Goal: Task Accomplishment & Management: Use online tool/utility

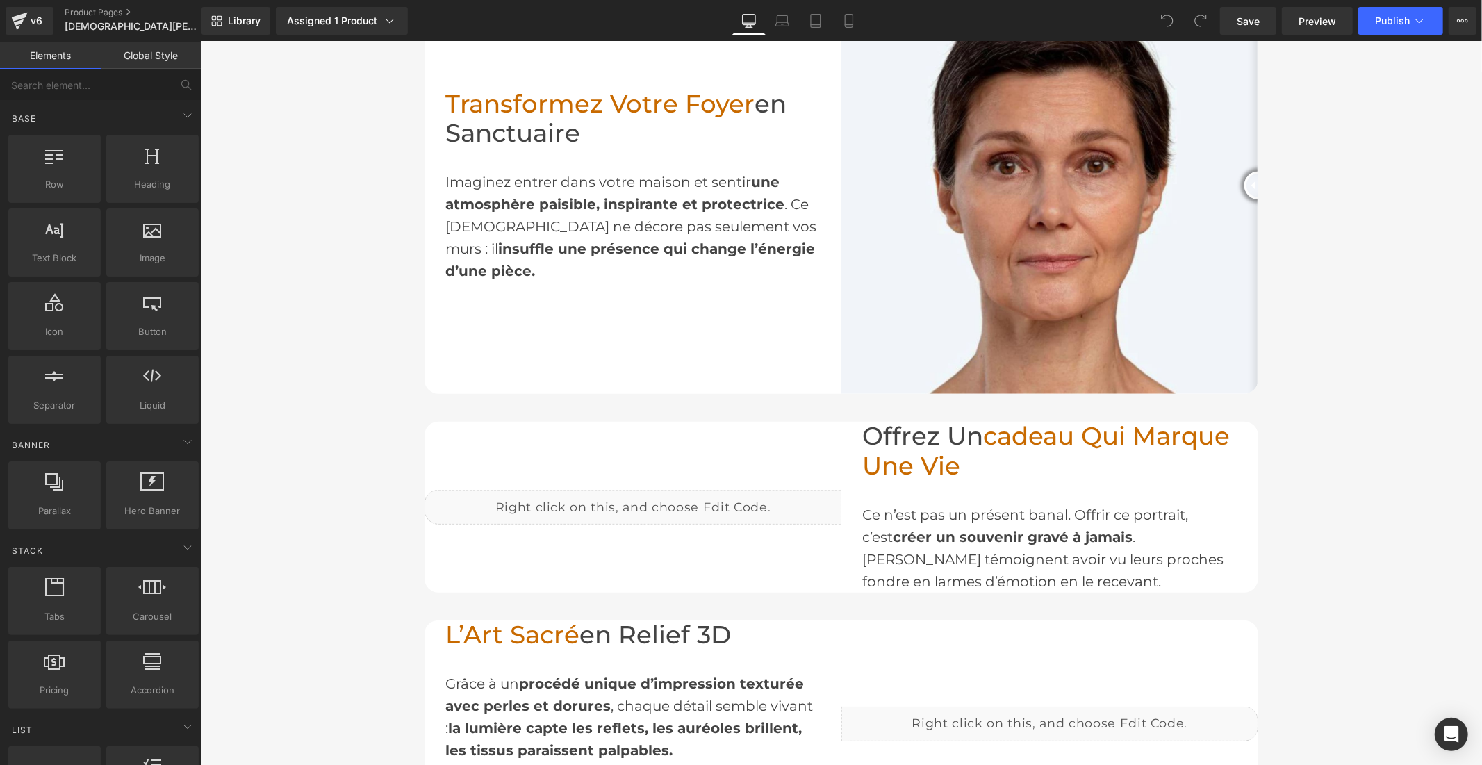
scroll to position [772, 0]
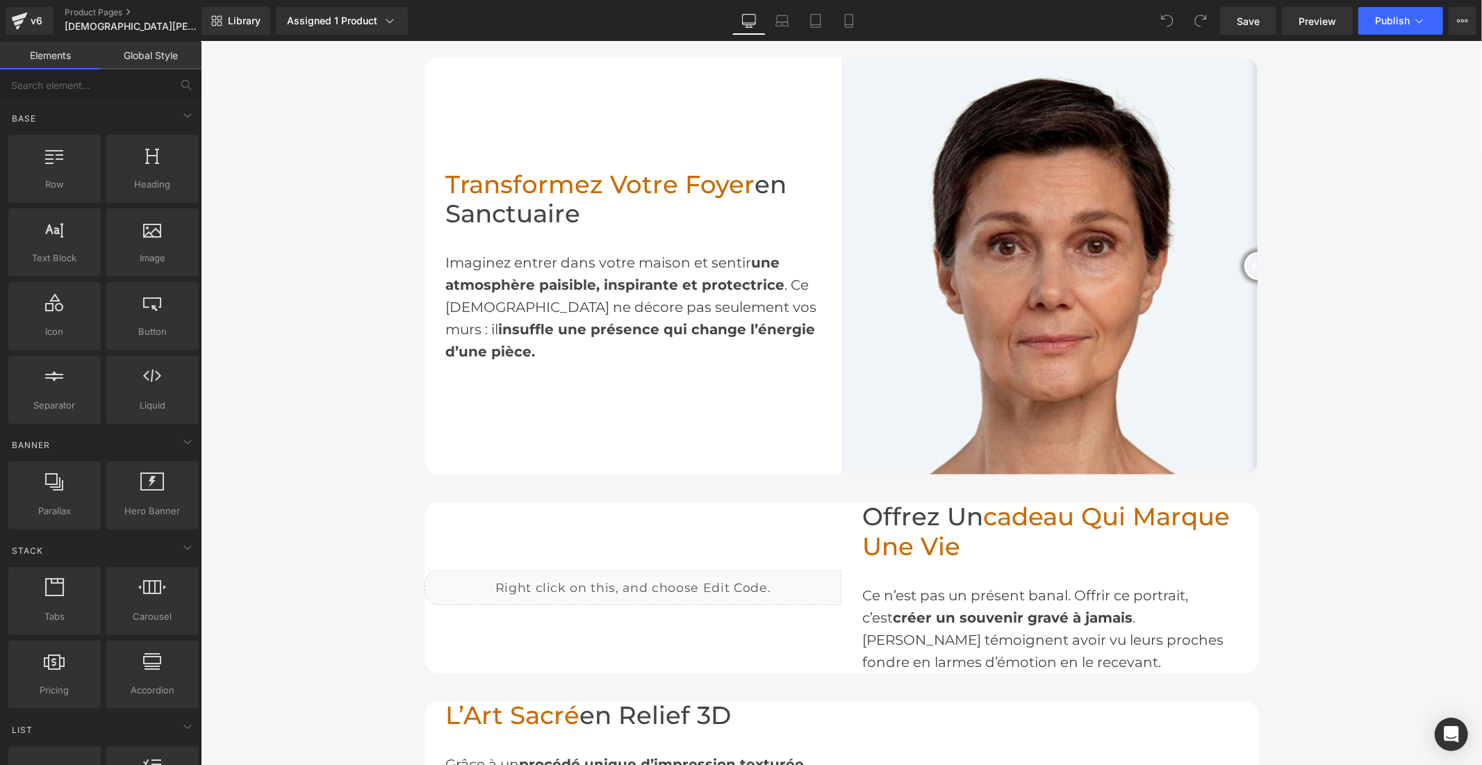
click at [469, 304] on div "Imaginez entrer dans votre maison et sentir une atmosphère paisible, inspirante…" at bounding box center [632, 295] width 375 height 133
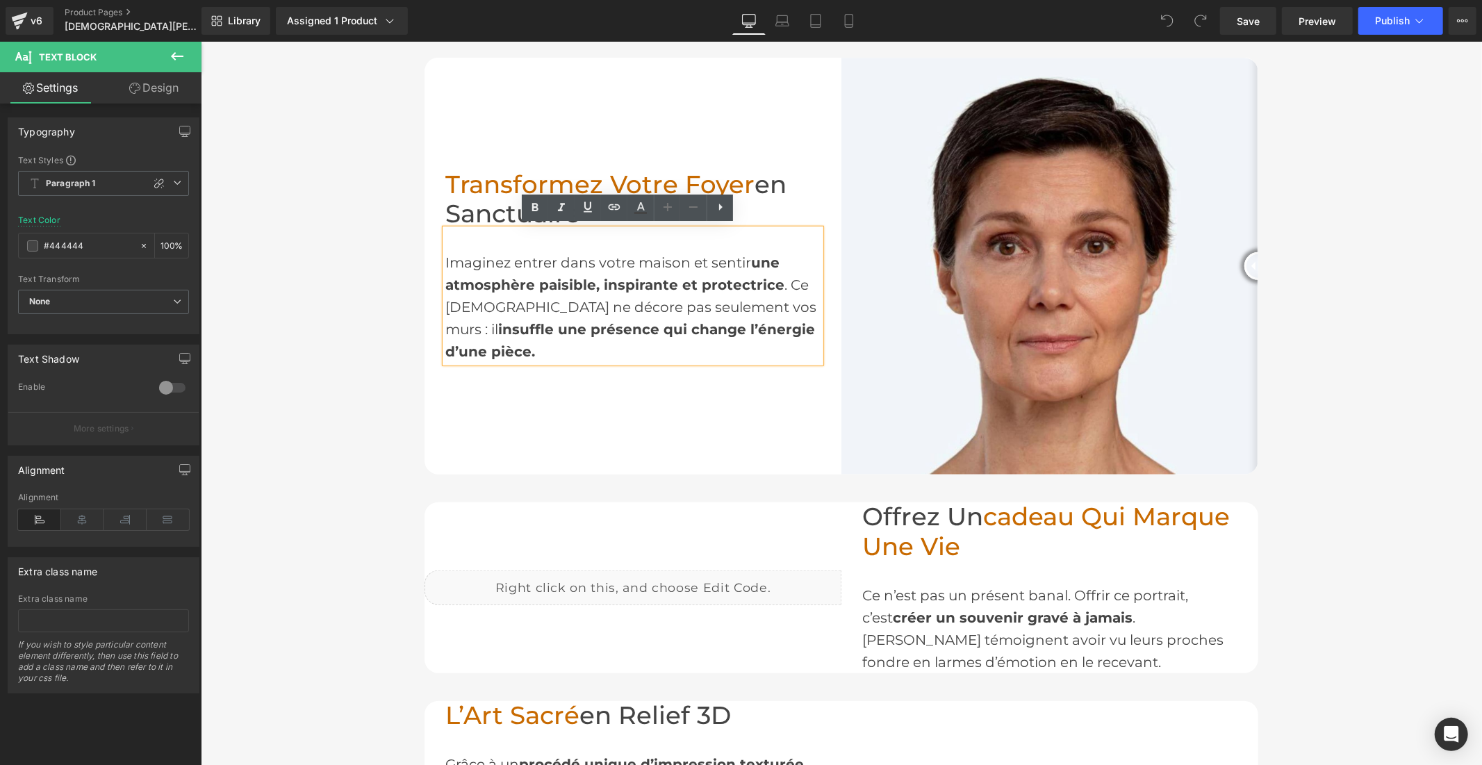
click at [472, 308] on div "Imaginez entrer dans votre maison et sentir une atmosphère paisible, inspirante…" at bounding box center [632, 295] width 375 height 133
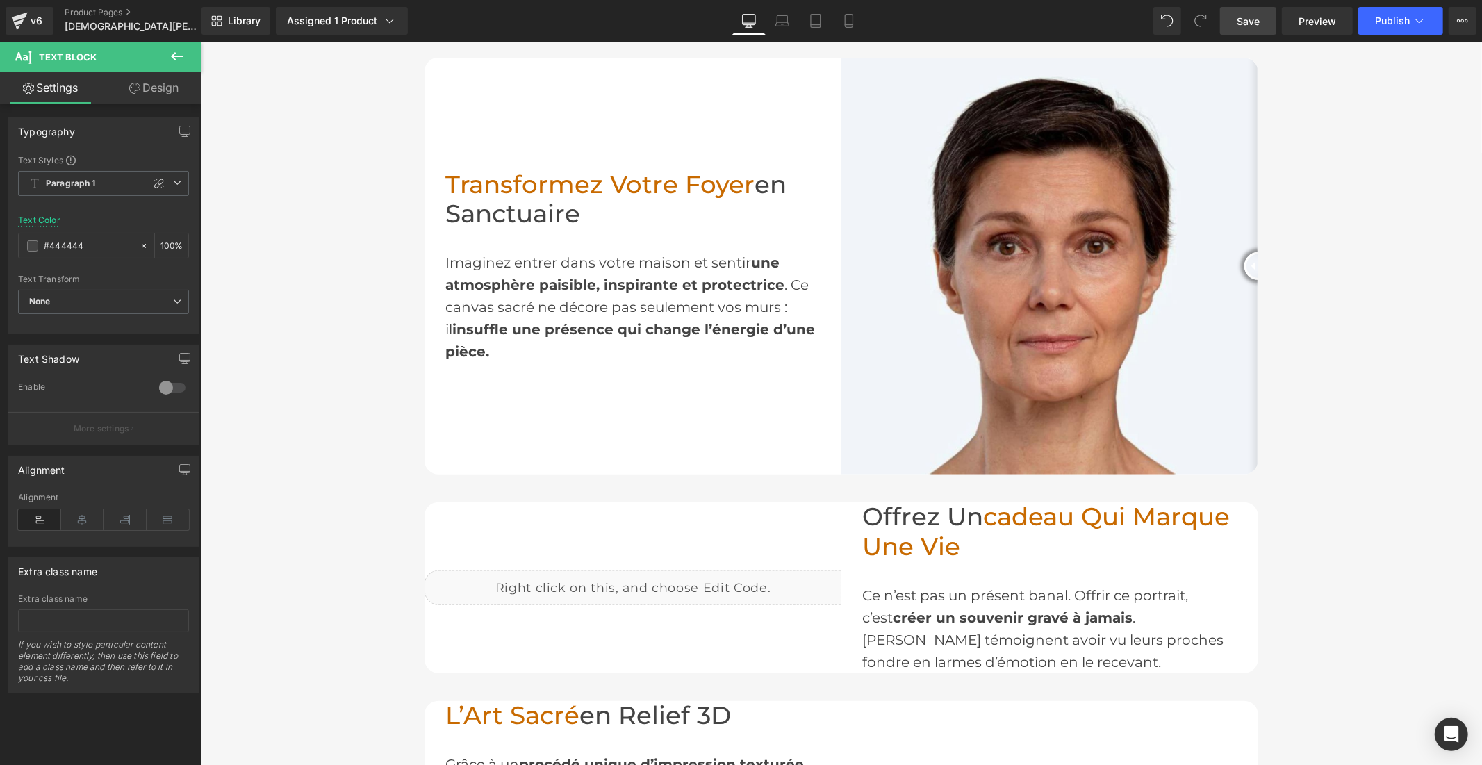
click at [1250, 26] on span "Save" at bounding box center [1247, 21] width 23 height 15
click at [1373, 18] on button "Publish" at bounding box center [1400, 21] width 85 height 28
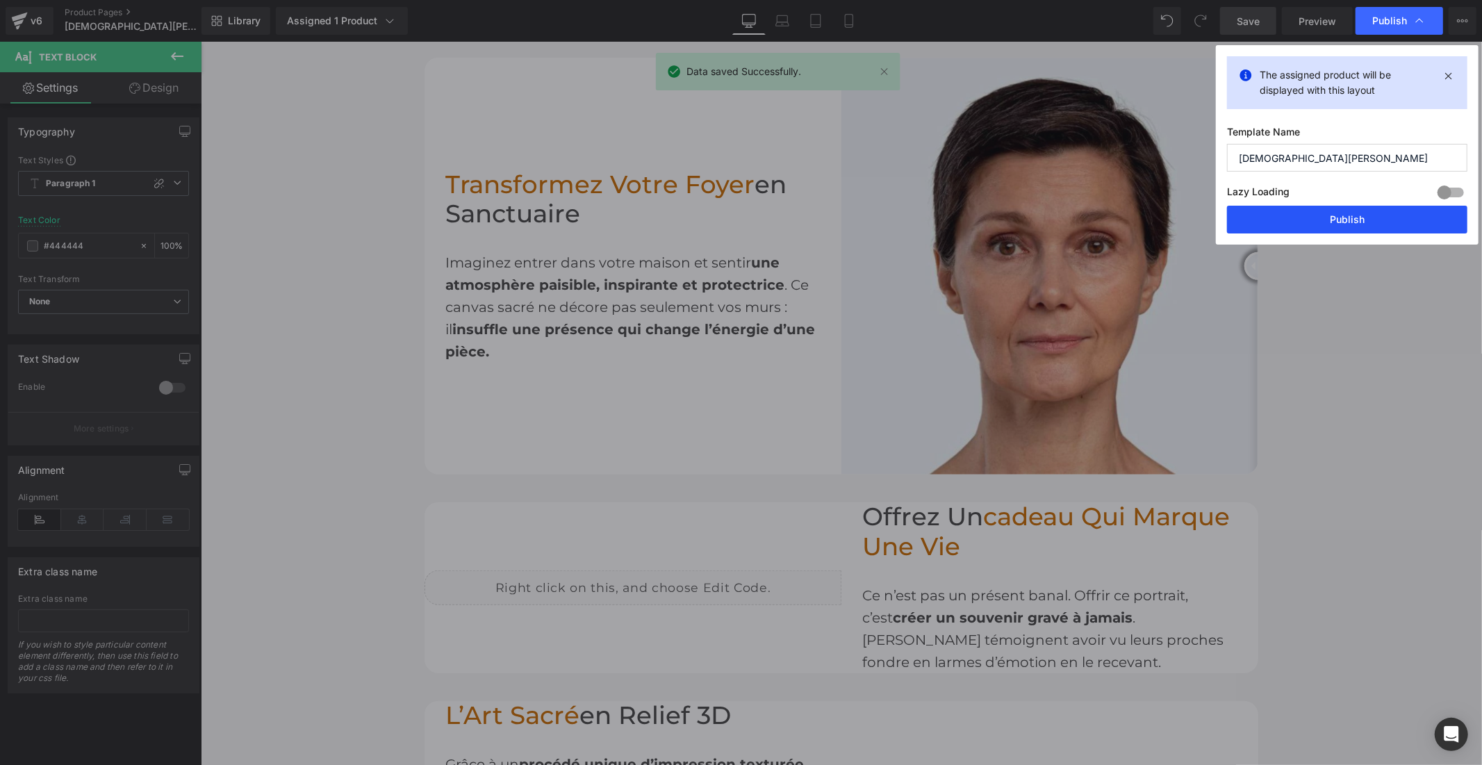
click at [1338, 220] on button "Publish" at bounding box center [1347, 220] width 240 height 28
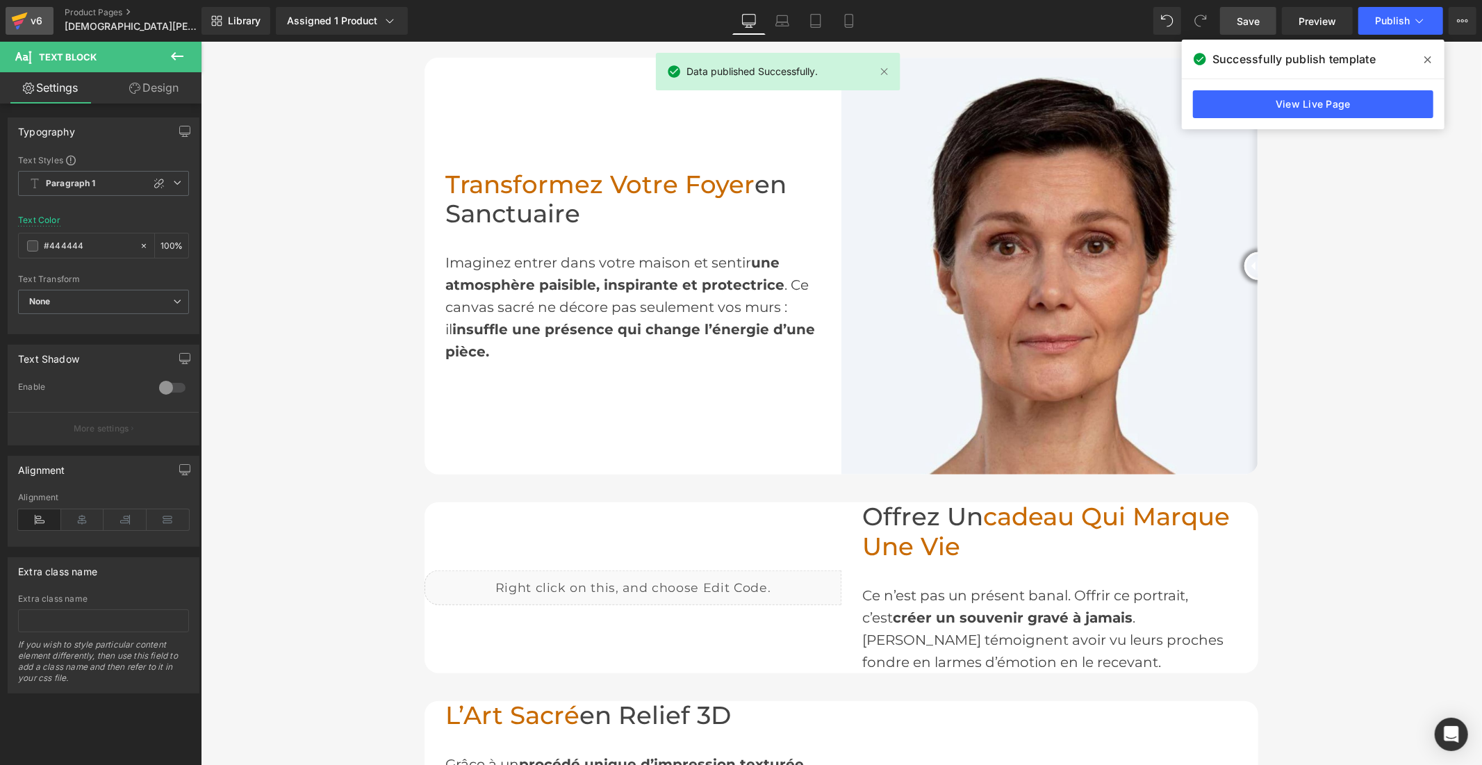
click at [24, 15] on icon at bounding box center [20, 17] width 16 height 9
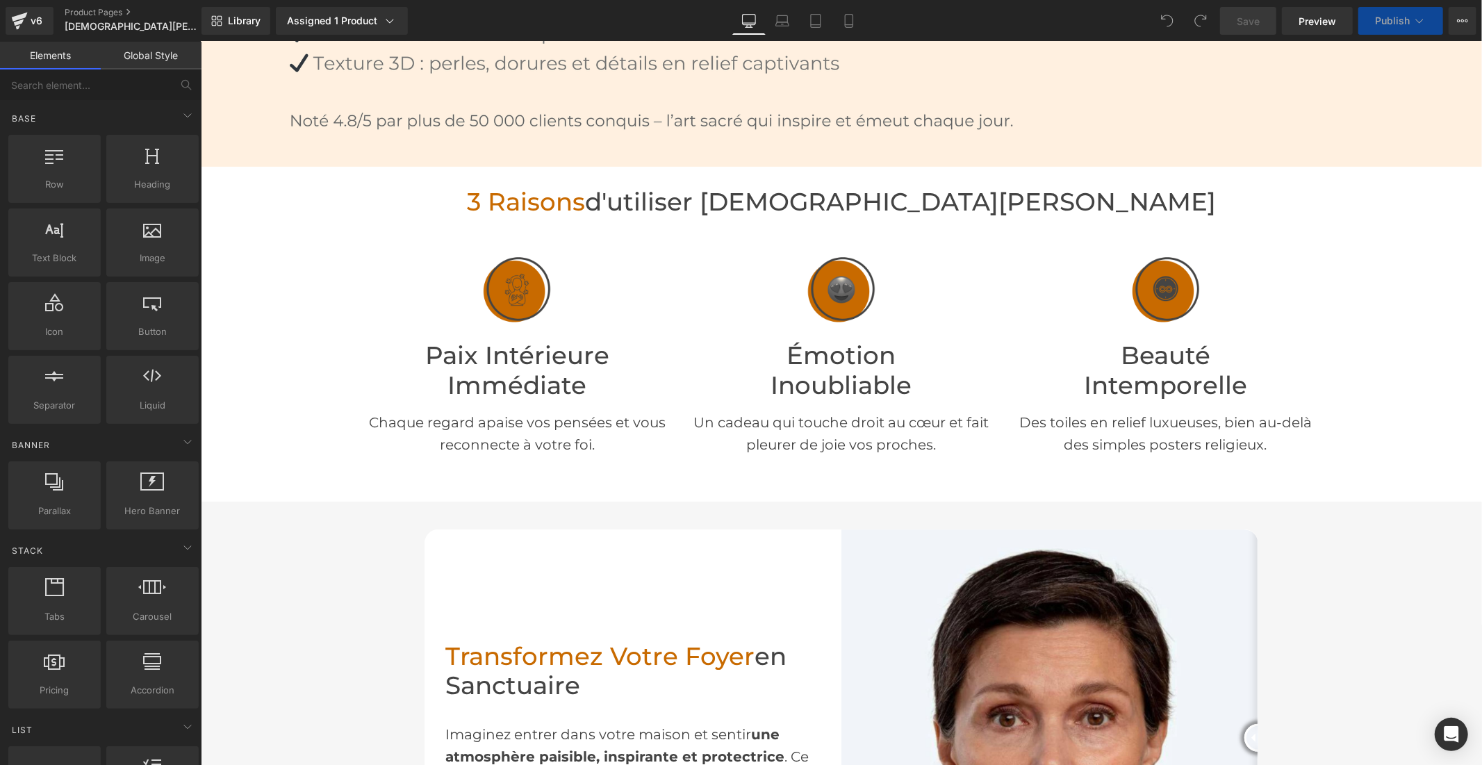
scroll to position [2006, 0]
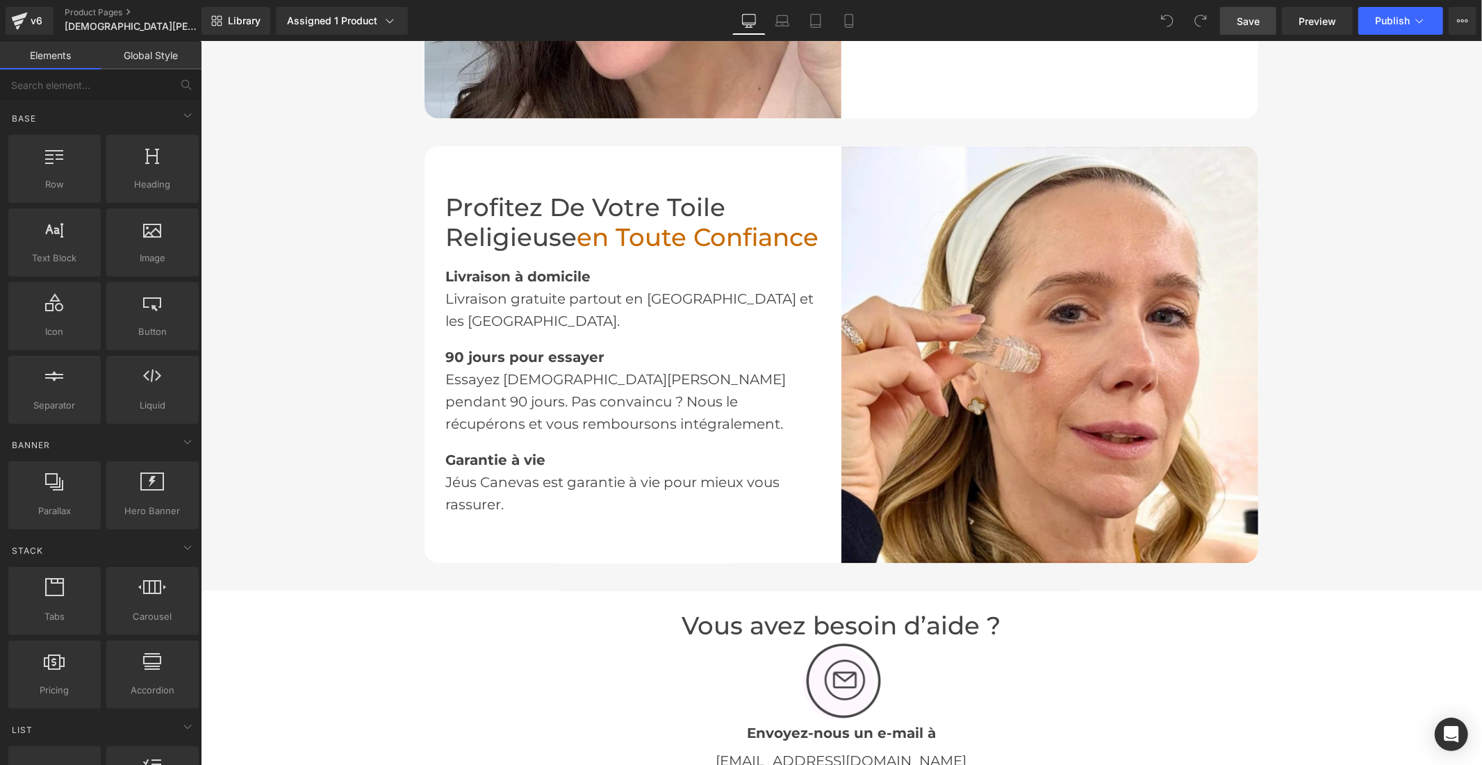
click at [1232, 19] on link "Save" at bounding box center [1248, 21] width 56 height 28
click at [1413, 19] on icon at bounding box center [1419, 21] width 14 height 14
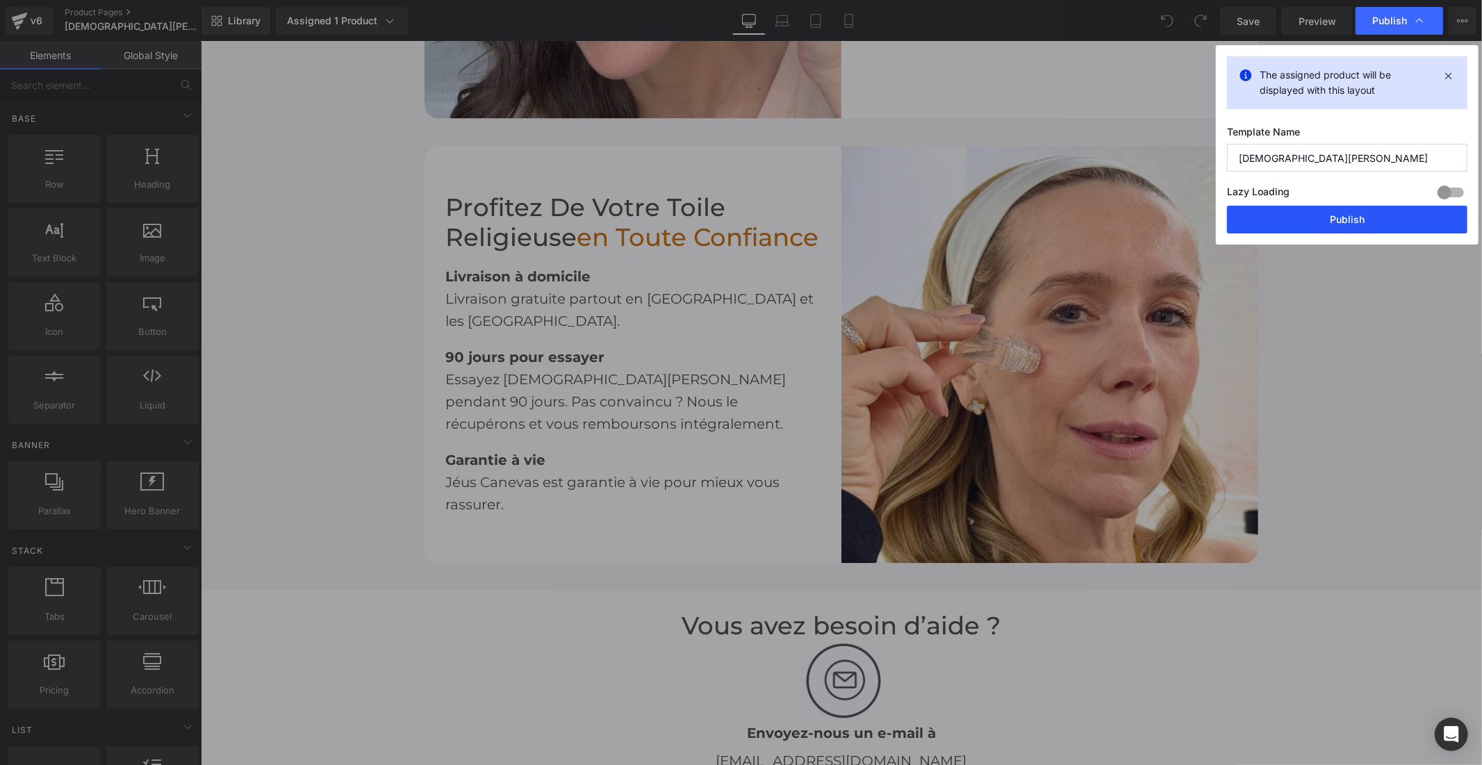
drag, startPoint x: 1360, startPoint y: 229, endPoint x: 1130, endPoint y: 157, distance: 241.0
click at [1360, 229] on button "Publish" at bounding box center [1347, 220] width 240 height 28
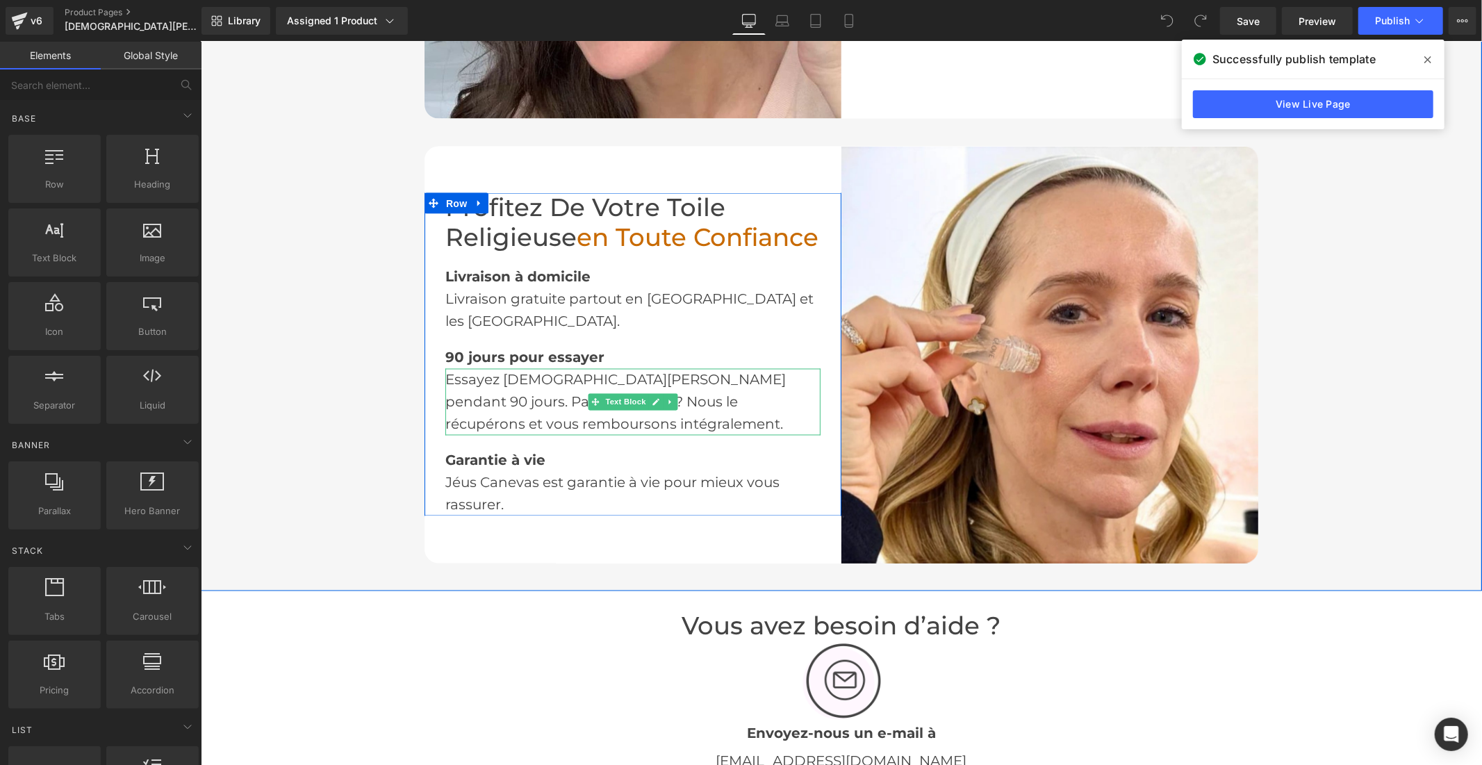
click at [524, 385] on div "Essayez [DEMOGRAPHIC_DATA][PERSON_NAME] pendant 90 jours. Pas convaincu ? Nous …" at bounding box center [632, 401] width 375 height 67
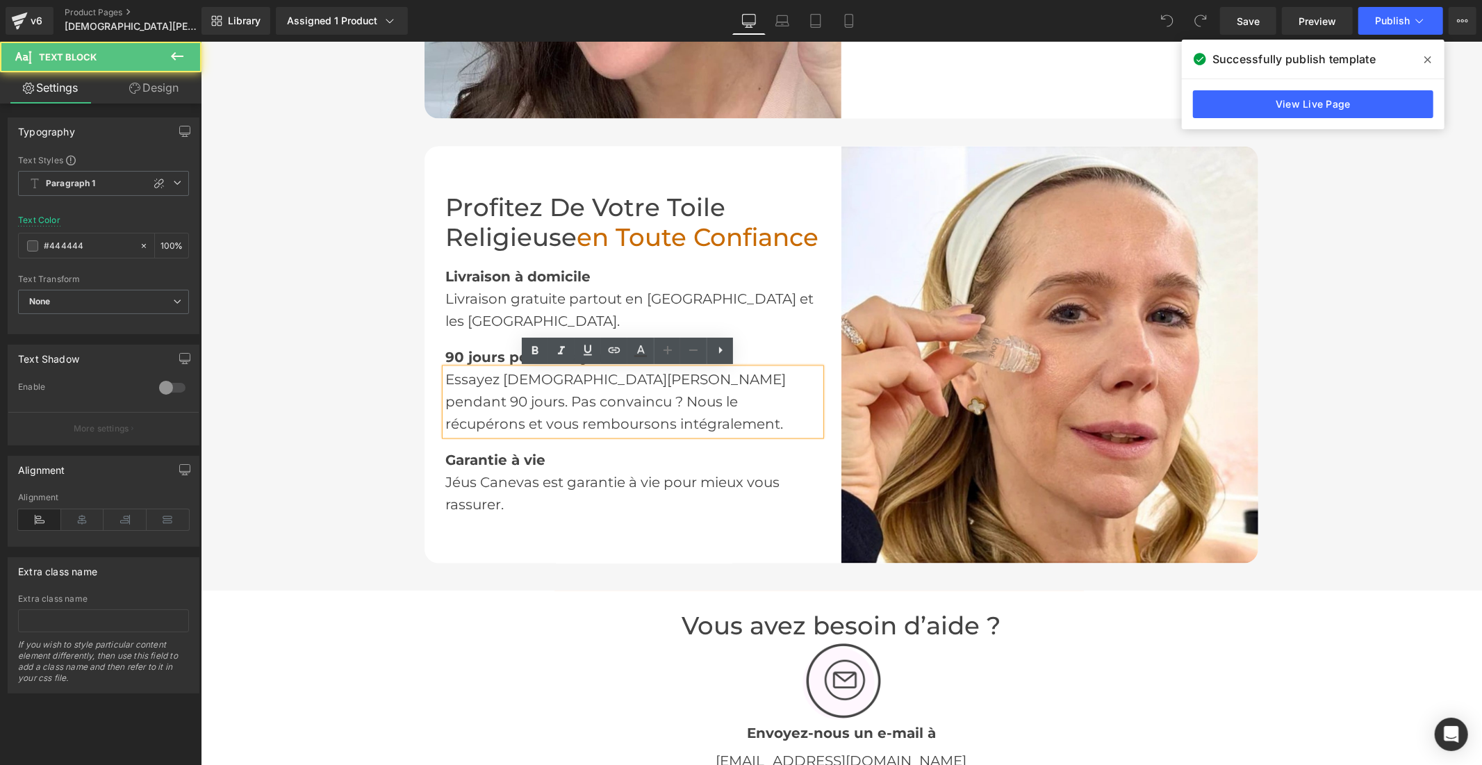
click at [574, 381] on div "Essayez [DEMOGRAPHIC_DATA][PERSON_NAME] pendant 90 jours. Pas convaincu ? Nous …" at bounding box center [632, 401] width 375 height 67
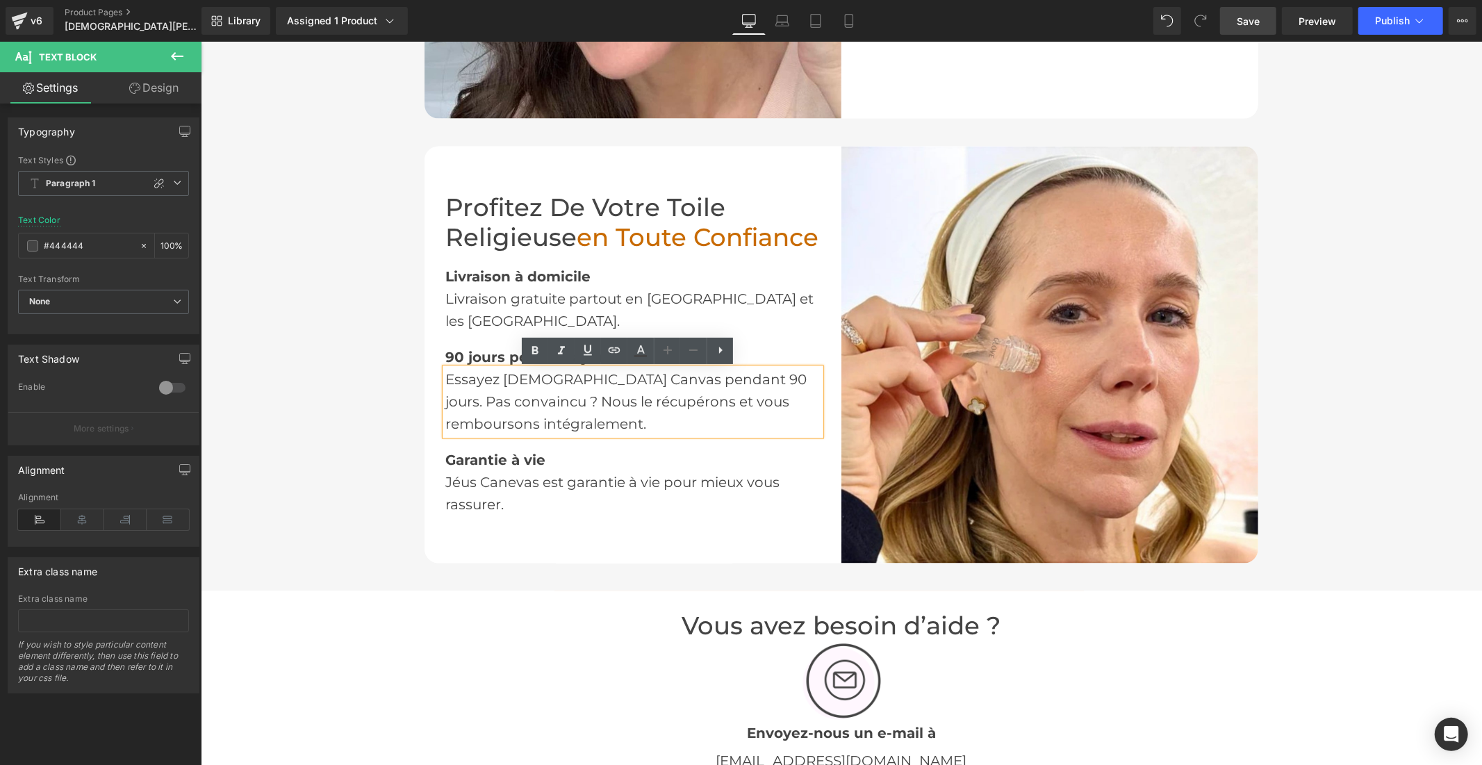
click at [1241, 24] on span "Save" at bounding box center [1247, 21] width 23 height 15
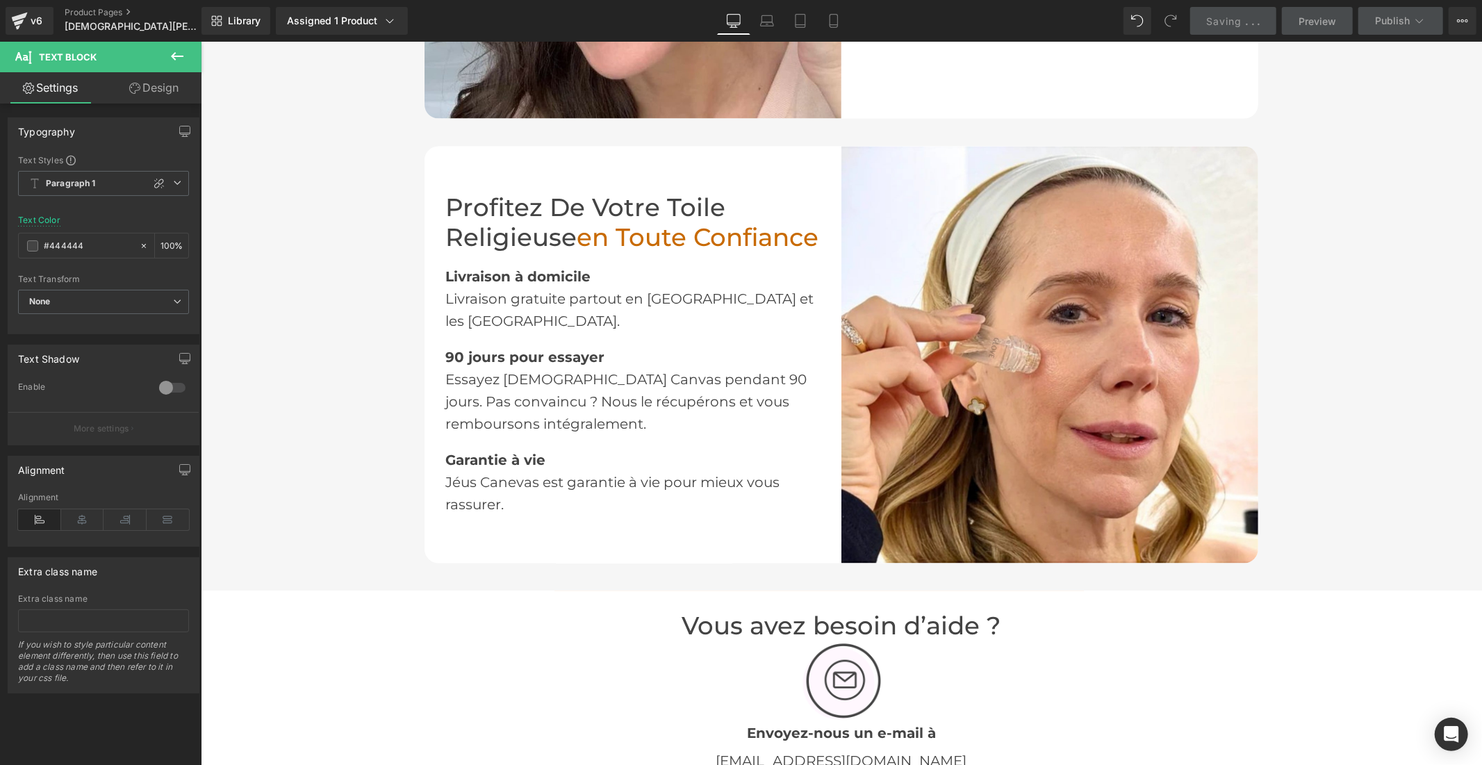
scroll to position [617, 0]
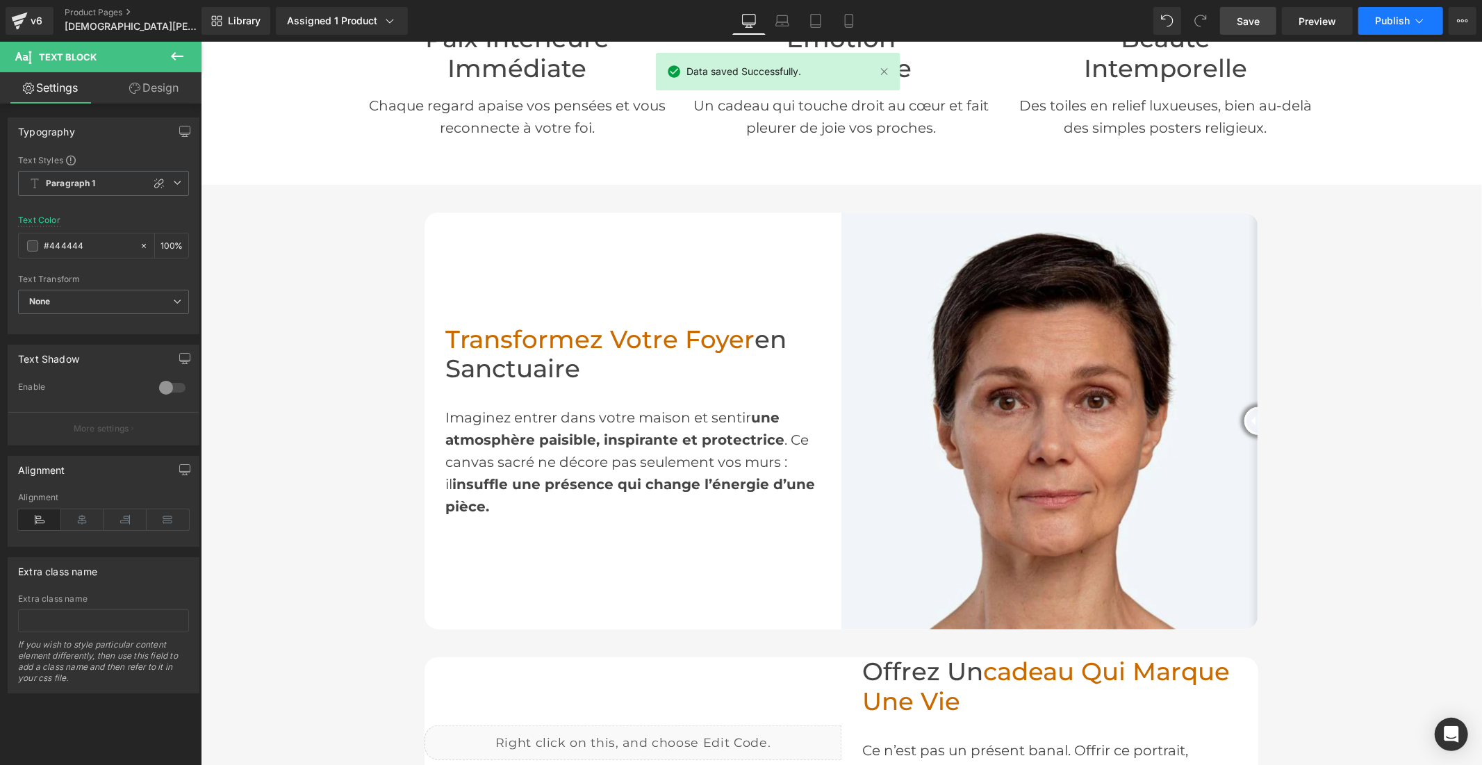
click at [1408, 15] on span "Publish" at bounding box center [1392, 20] width 35 height 11
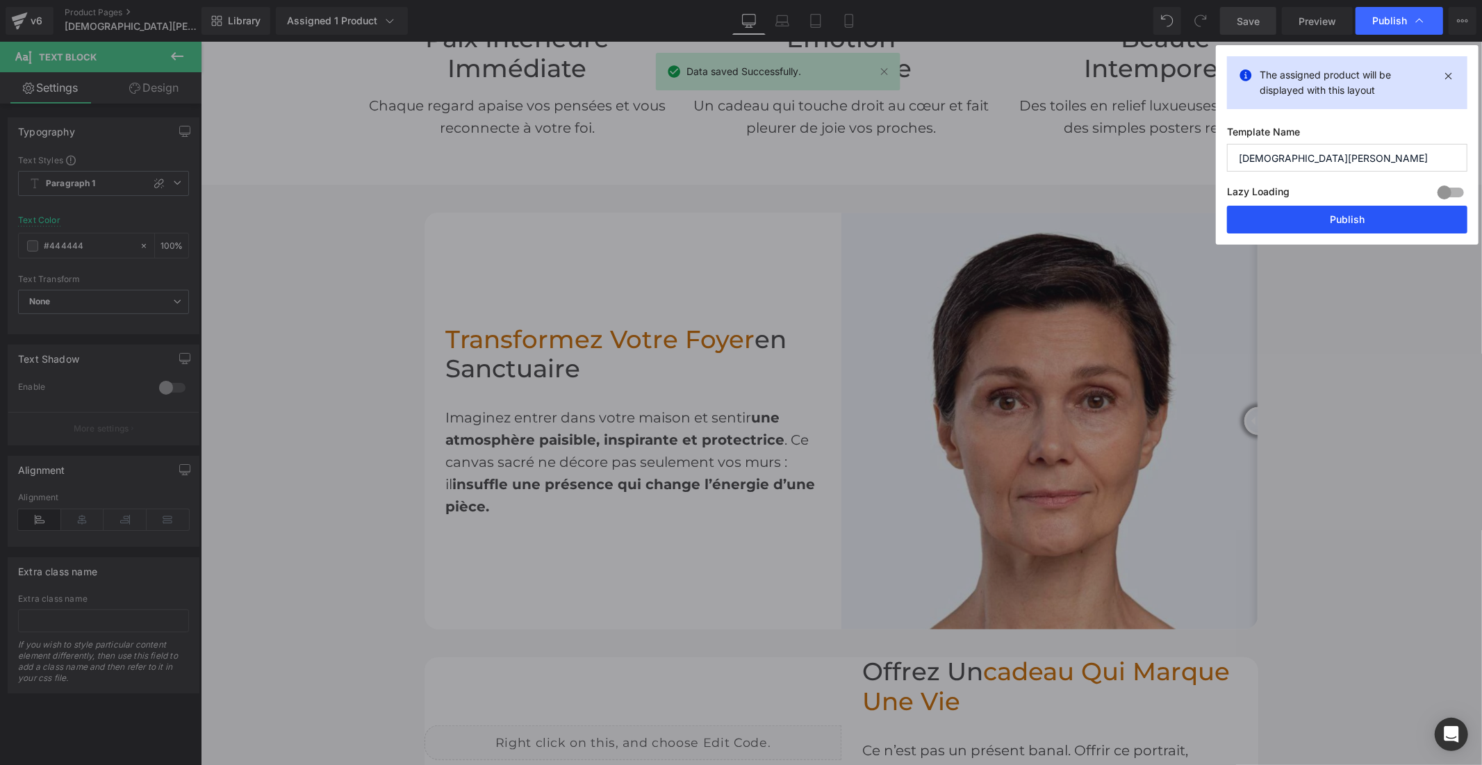
click at [1359, 221] on button "Publish" at bounding box center [1347, 220] width 240 height 28
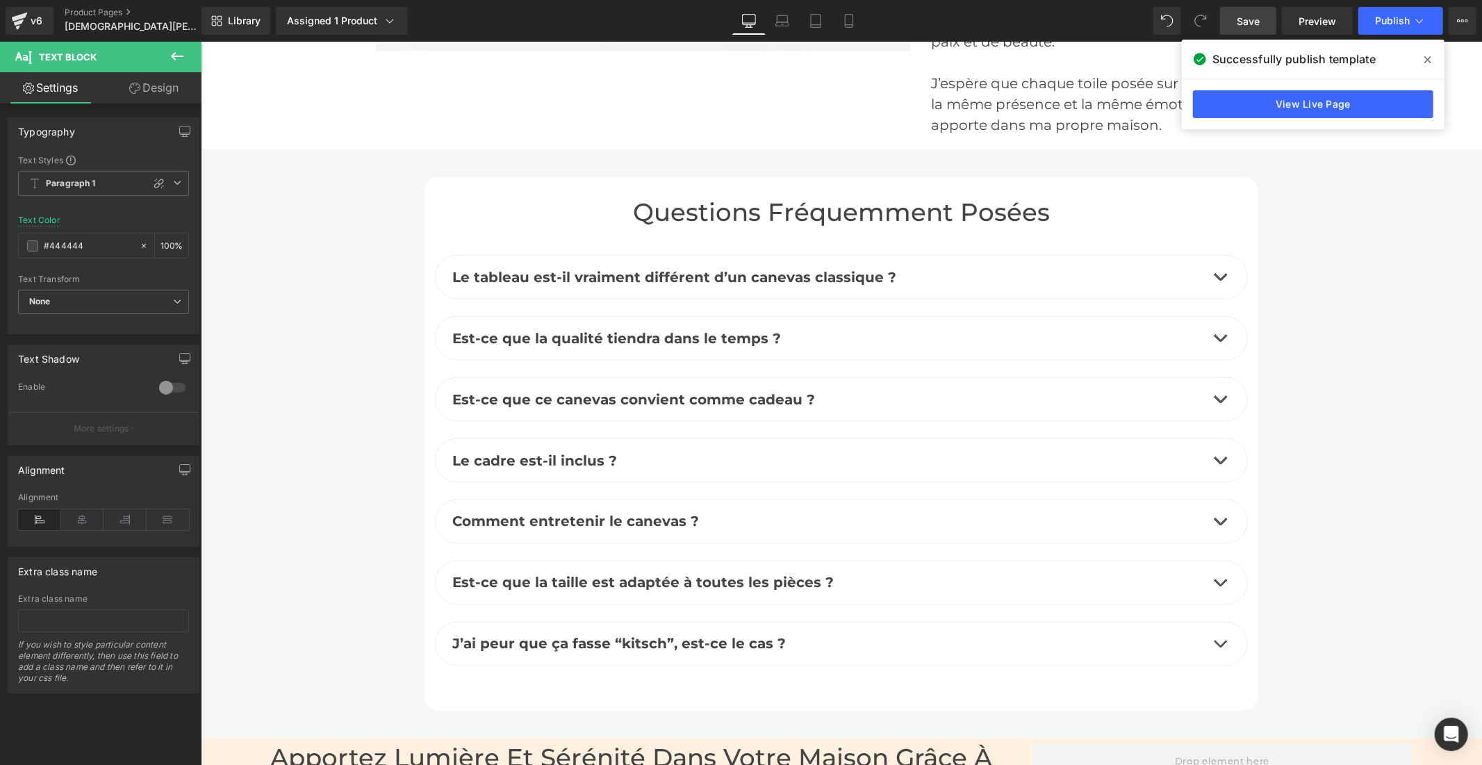
scroll to position [6020, 0]
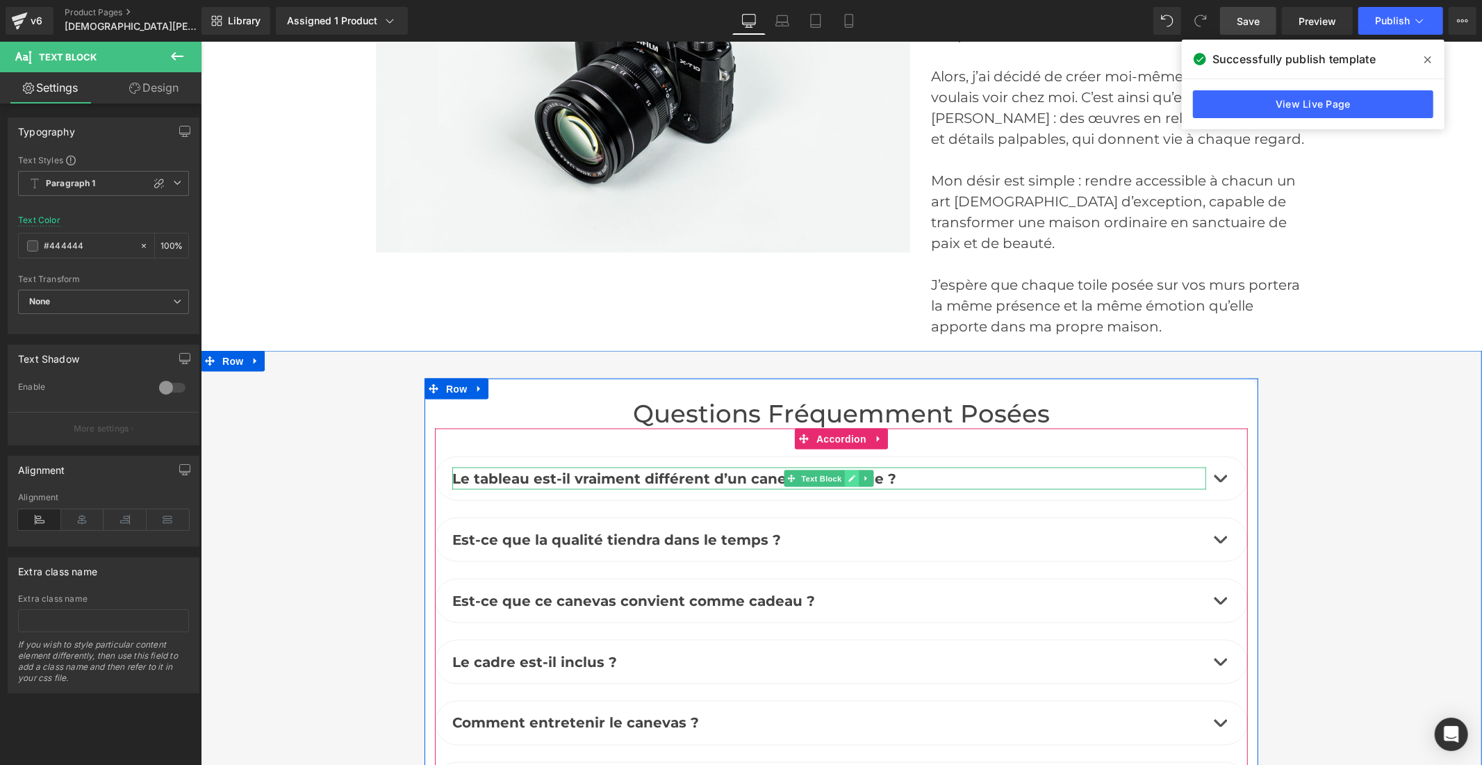
click at [845, 470] on link at bounding box center [851, 478] width 15 height 17
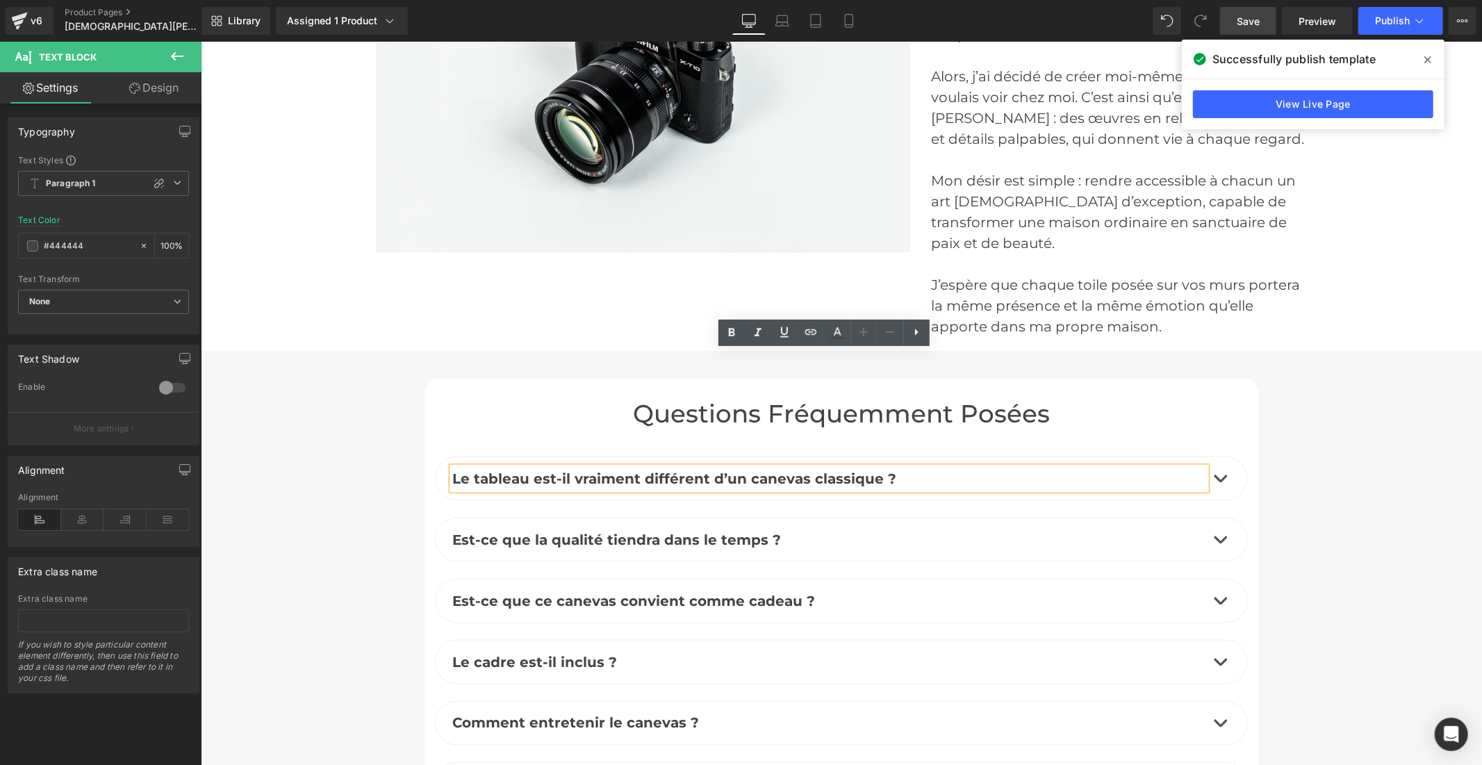
click at [1200, 467] on div "Le tableau est-il vraiment différent d’un canevas classique ?" at bounding box center [829, 478] width 754 height 22
click at [1213, 456] on button "button" at bounding box center [1219, 477] width 28 height 43
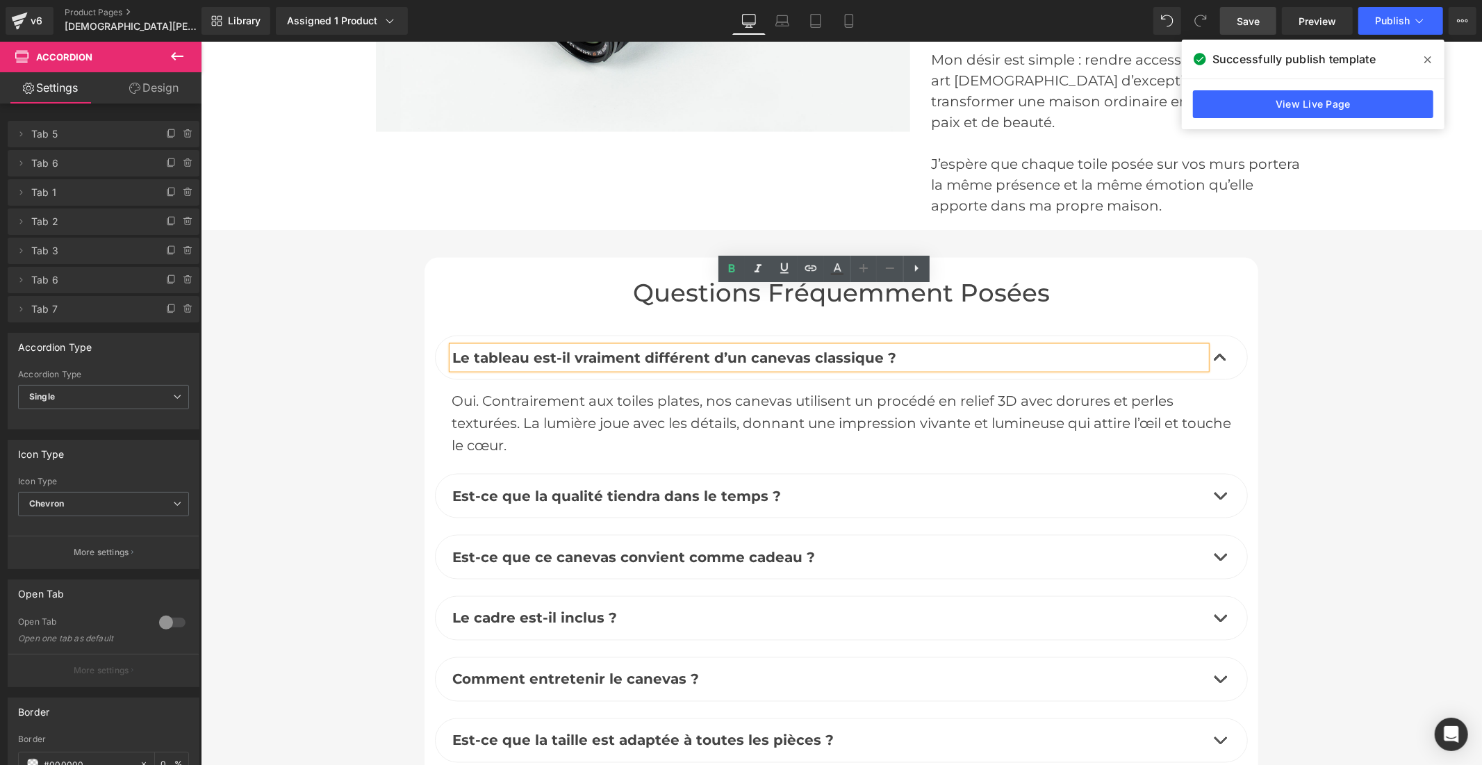
scroll to position [6174, 0]
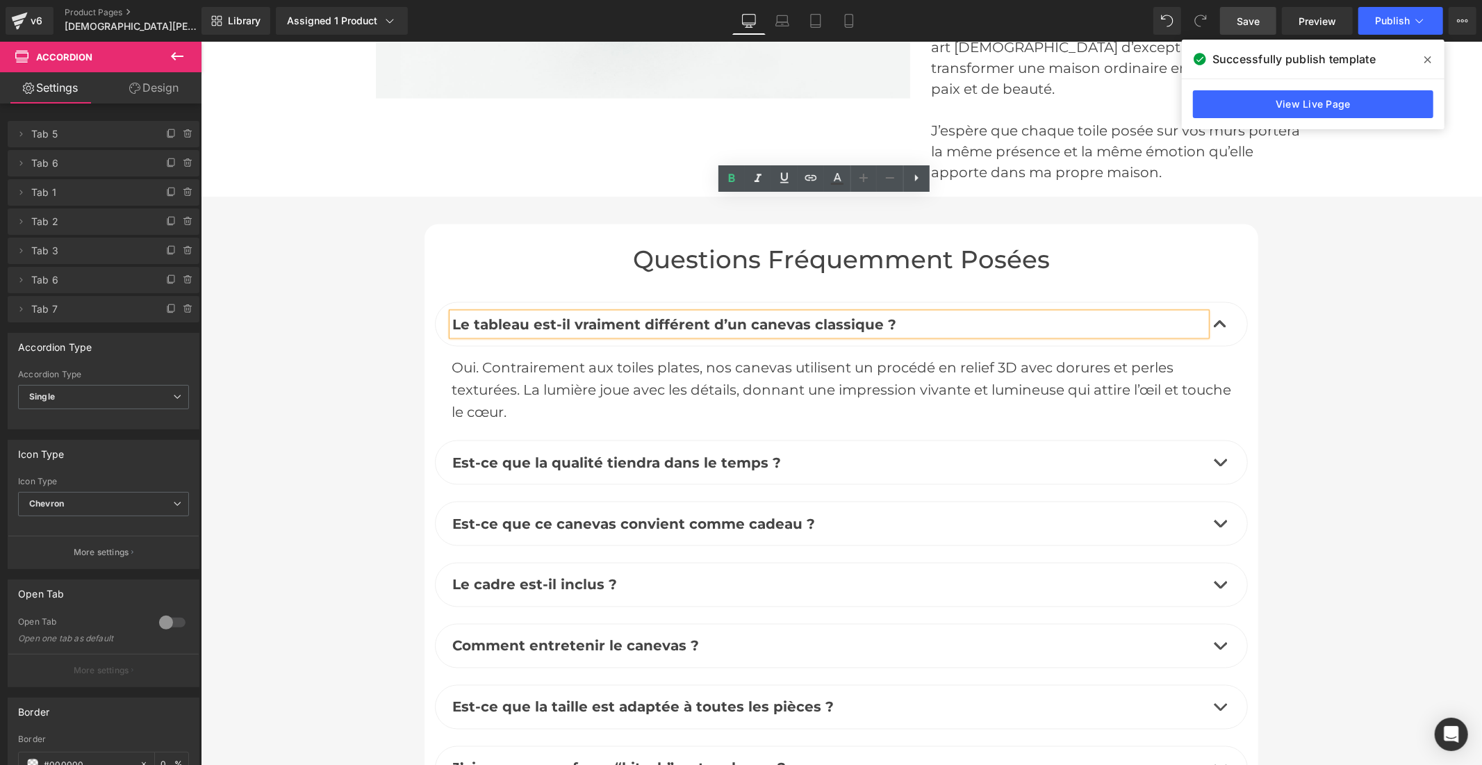
click at [1214, 440] on button "button" at bounding box center [1219, 461] width 28 height 43
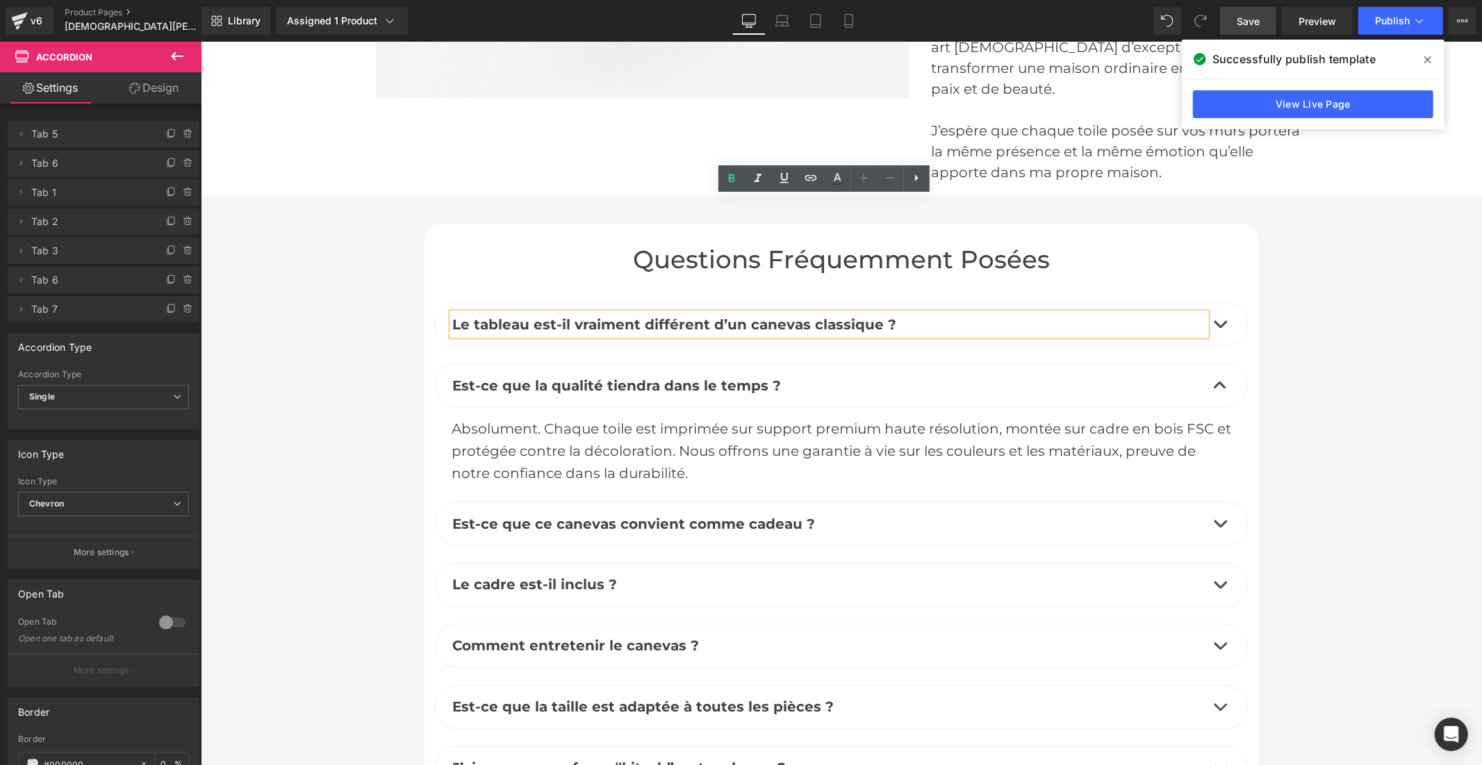
click at [1216, 502] on button "button" at bounding box center [1219, 523] width 28 height 43
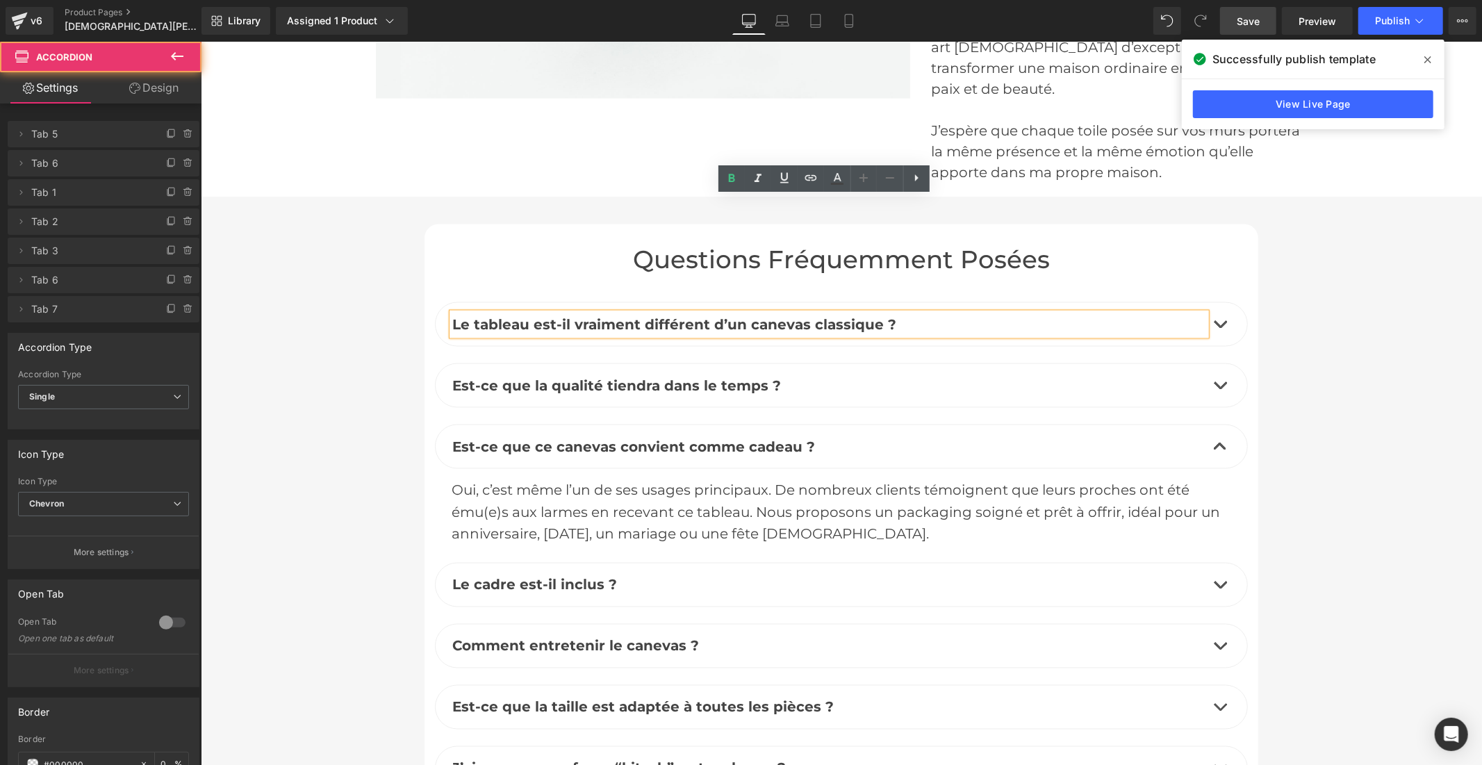
click at [1219, 588] on span "button" at bounding box center [1219, 588] width 0 height 0
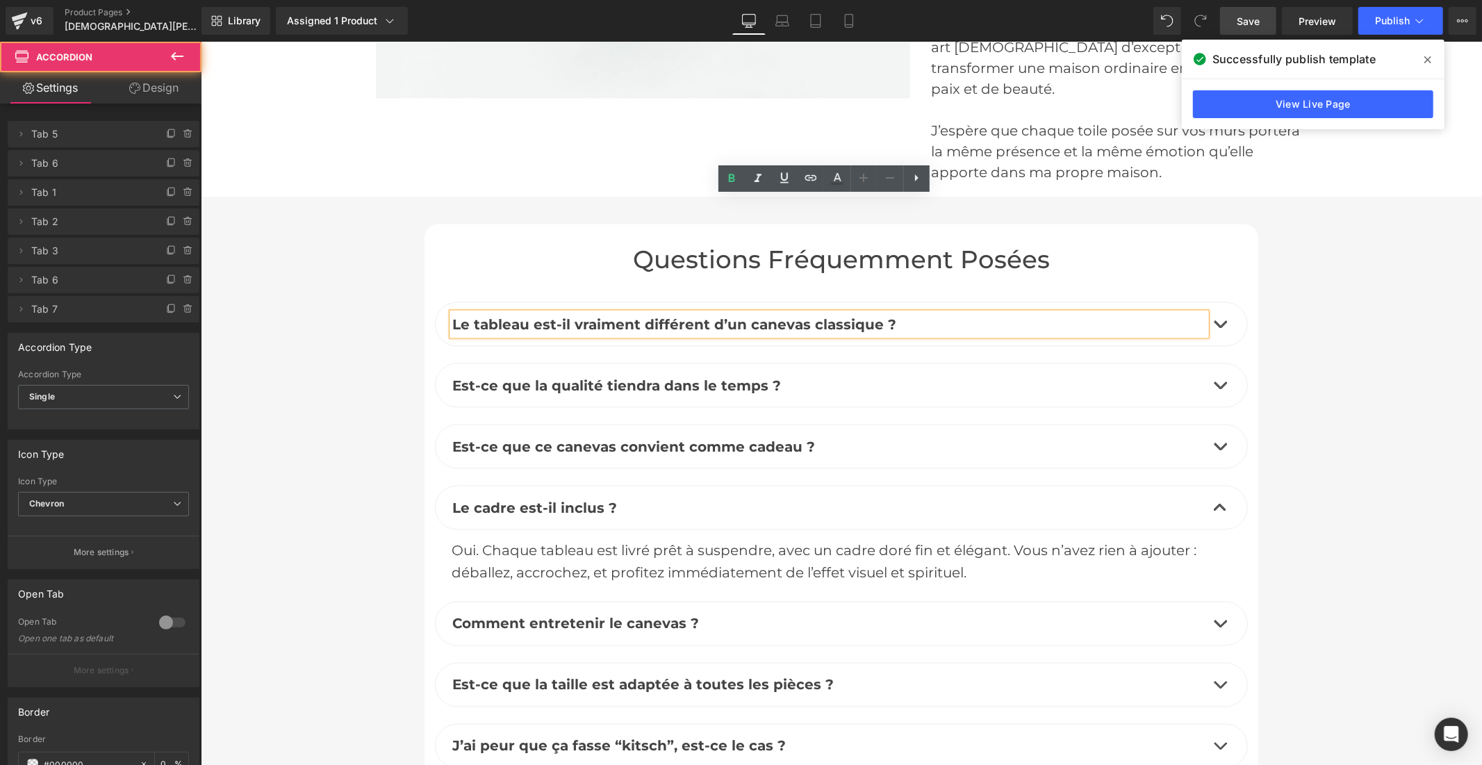
click at [1214, 602] on button "button" at bounding box center [1219, 623] width 28 height 43
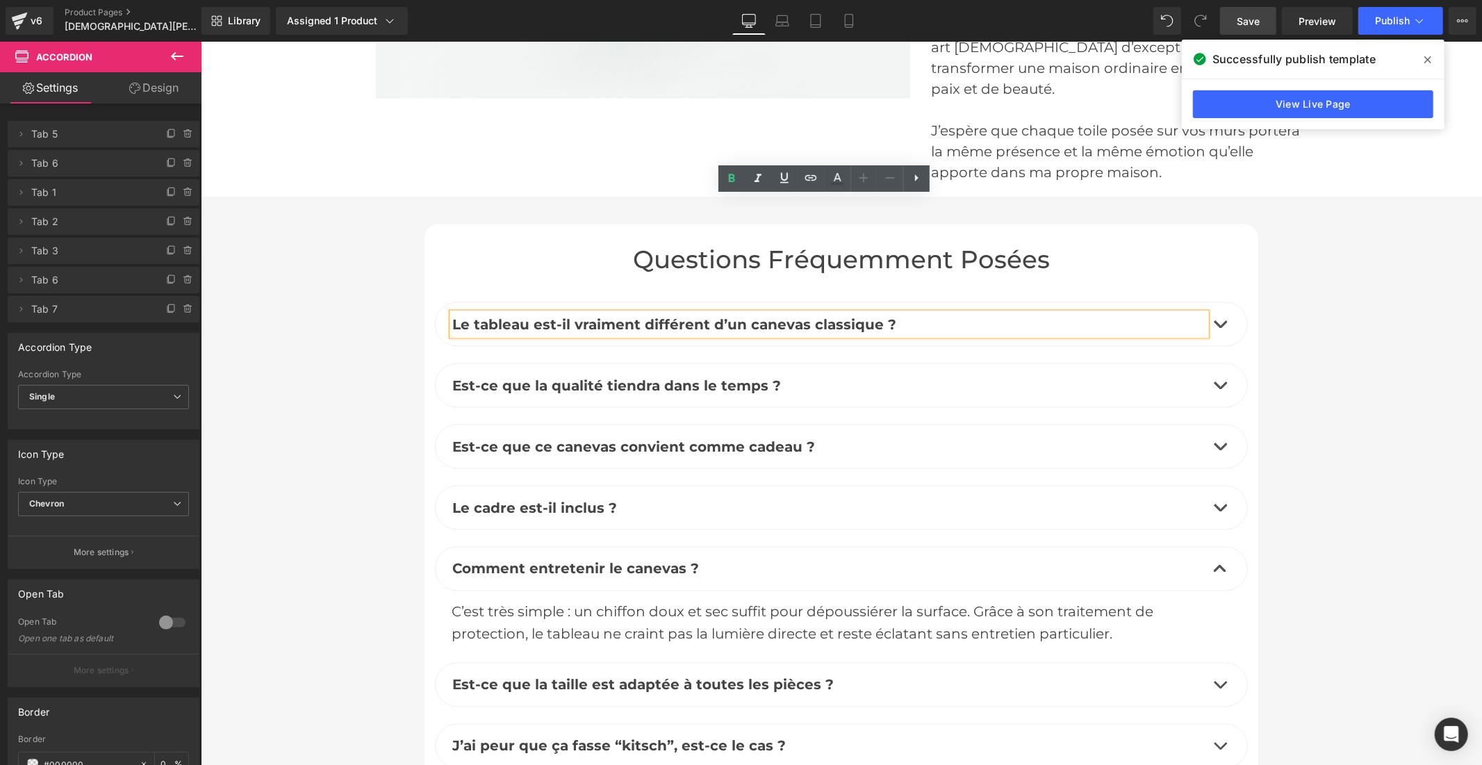
click at [1218, 663] on button "button" at bounding box center [1219, 684] width 28 height 43
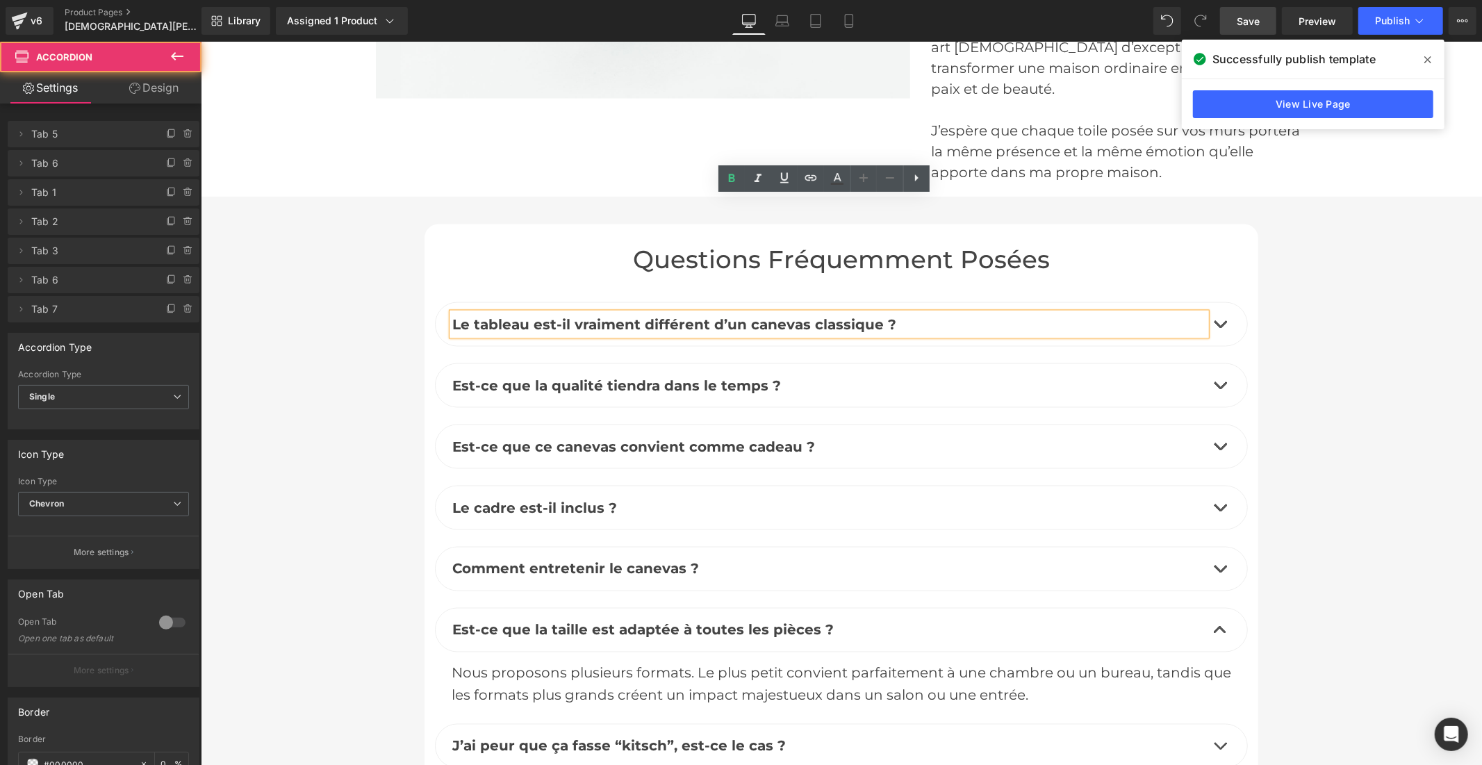
click at [1213, 724] on button "button" at bounding box center [1219, 745] width 28 height 43
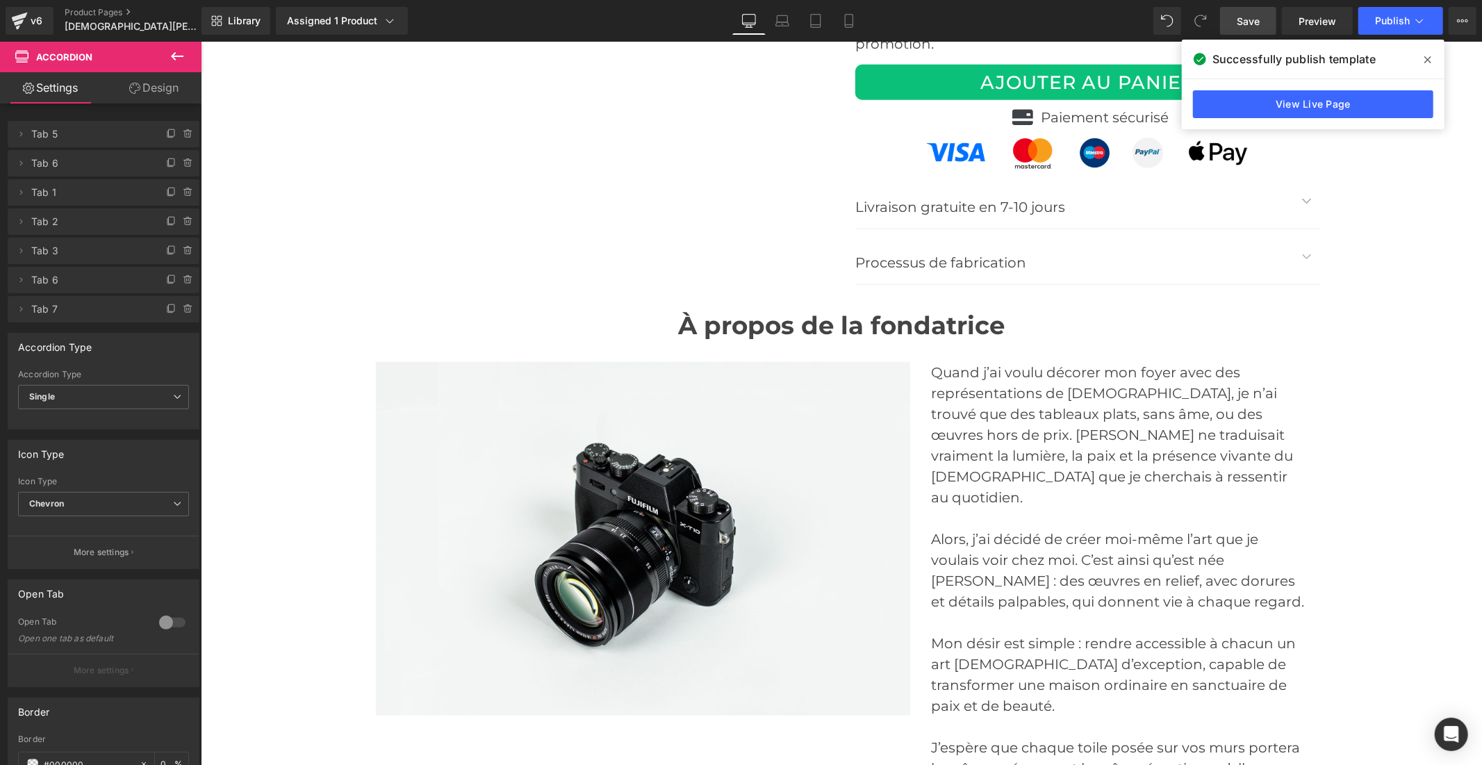
scroll to position [5479, 0]
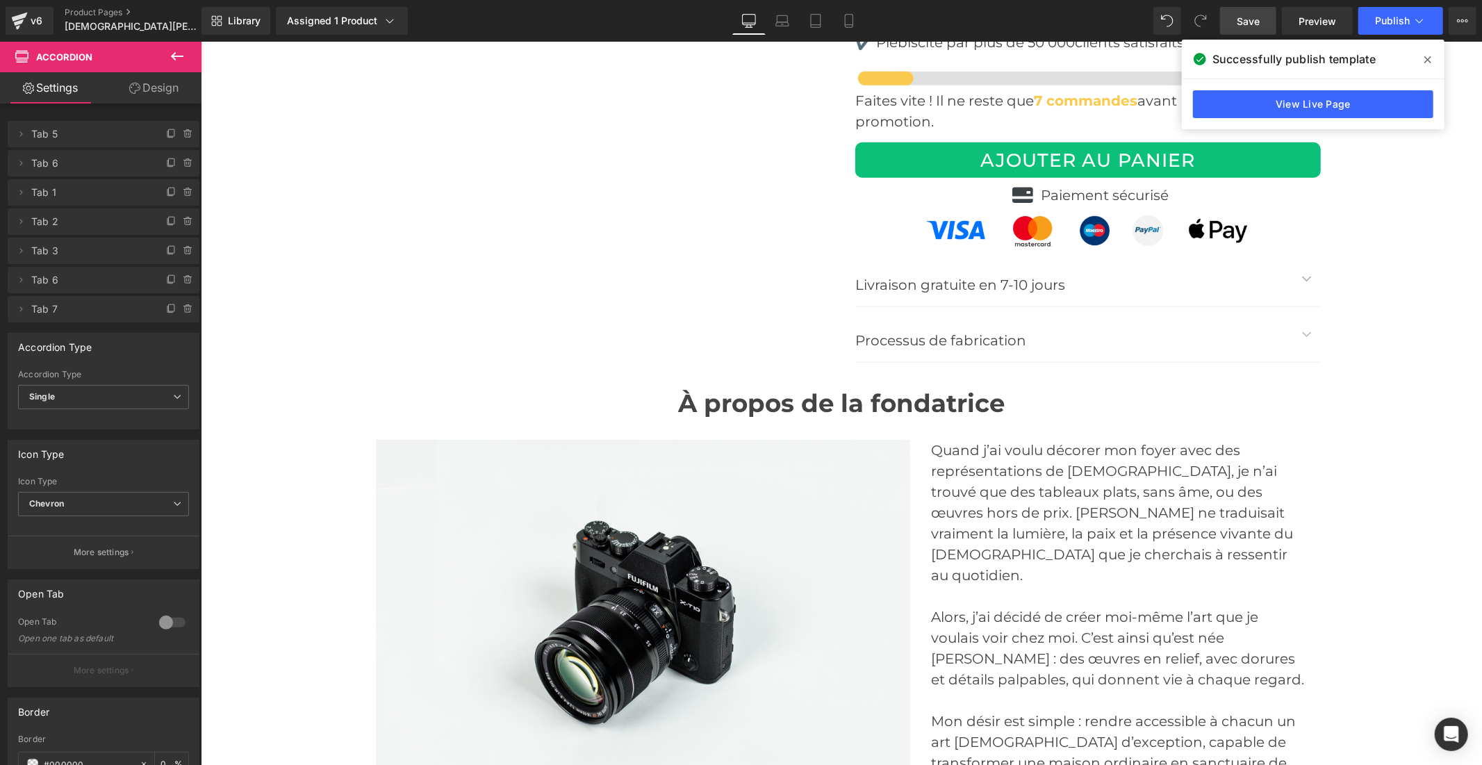
click at [1252, 24] on span "Save" at bounding box center [1247, 21] width 23 height 15
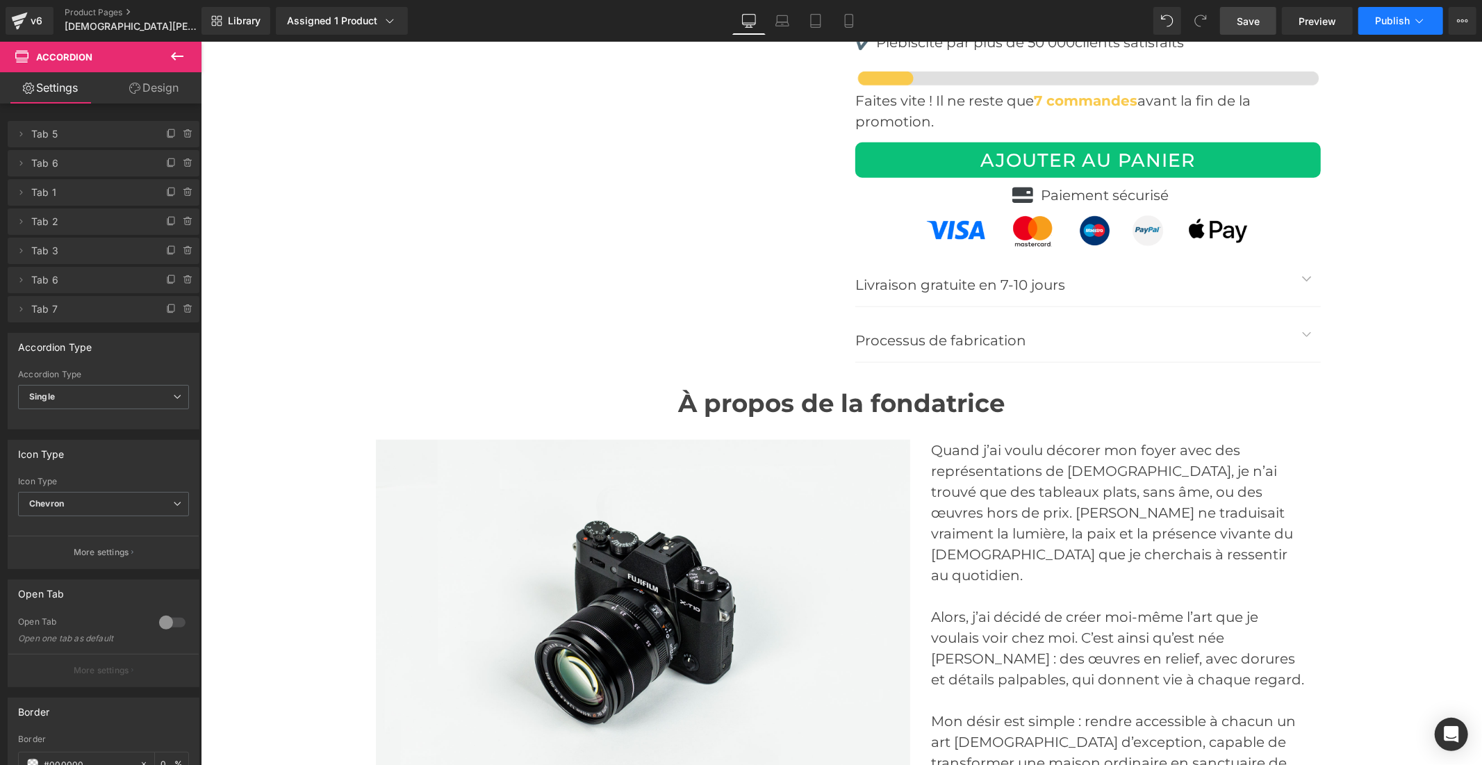
click at [1397, 33] on button "Publish" at bounding box center [1400, 21] width 85 height 28
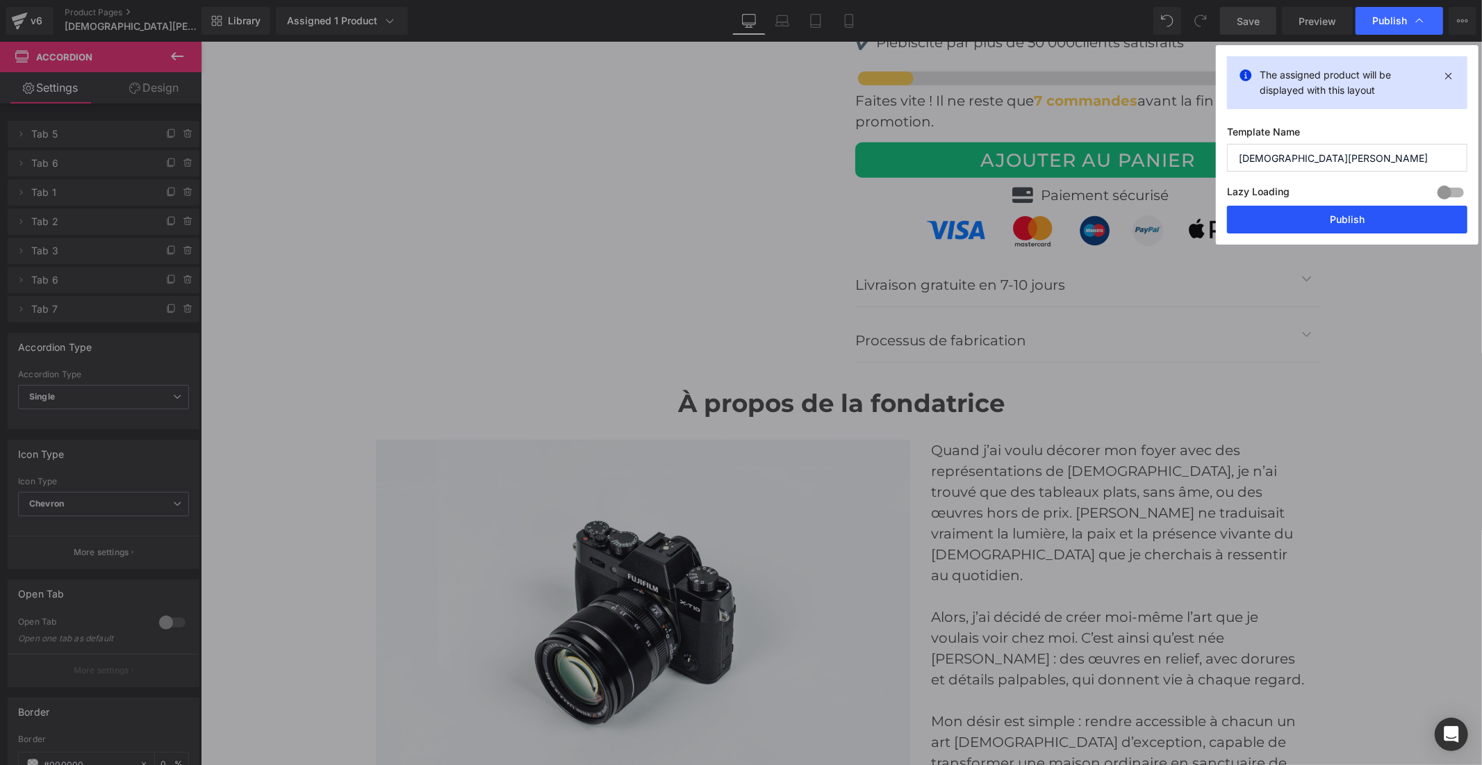
click at [1364, 218] on button "Publish" at bounding box center [1347, 220] width 240 height 28
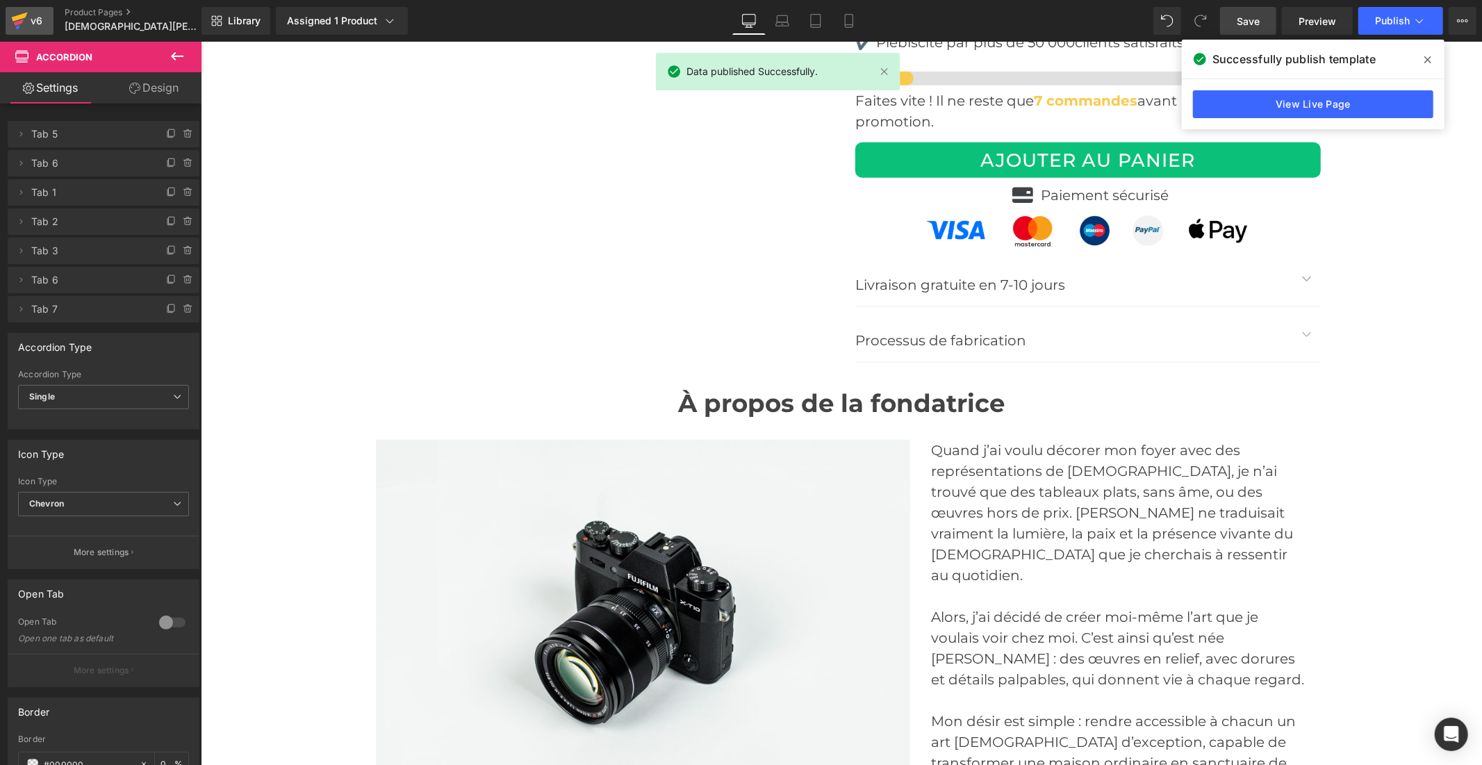
click at [31, 18] on div "v6" at bounding box center [36, 21] width 17 height 18
